Goal: Information Seeking & Learning: Learn about a topic

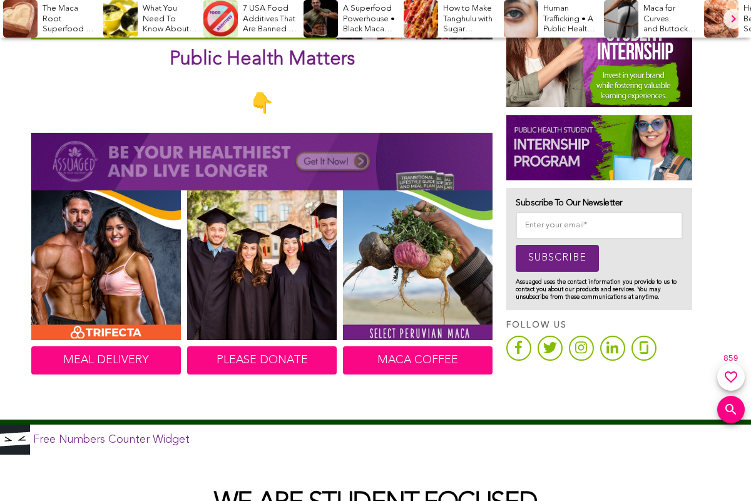
scroll to position [563, 0]
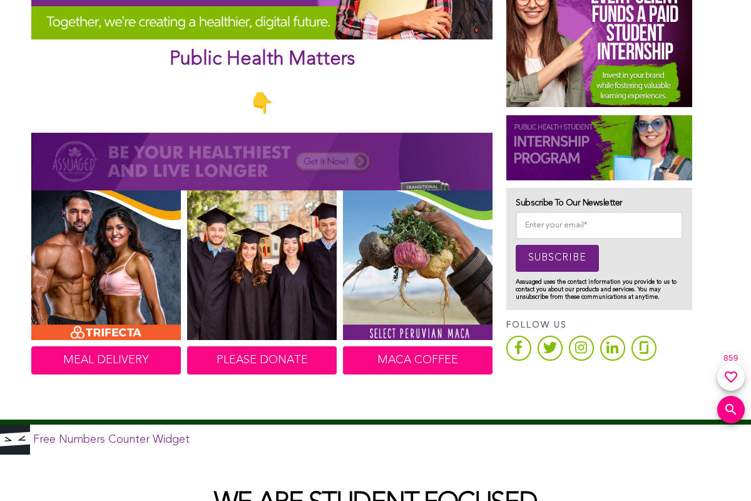
scroll to position [563, 0]
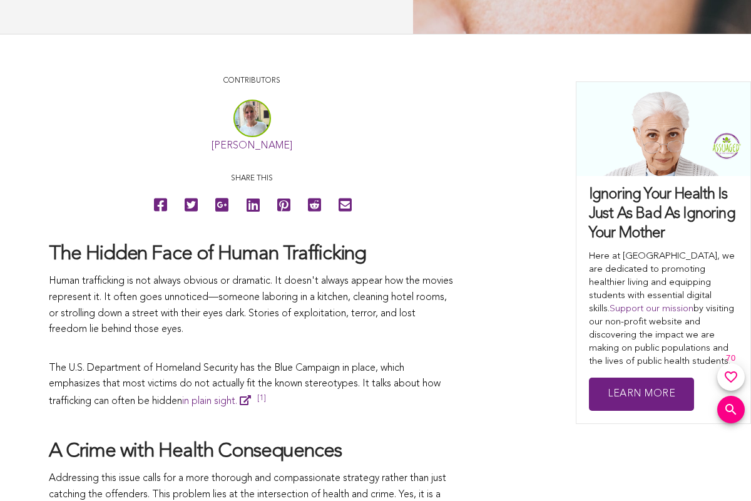
scroll to position [563, 0]
